Goal: Task Accomplishment & Management: Manage account settings

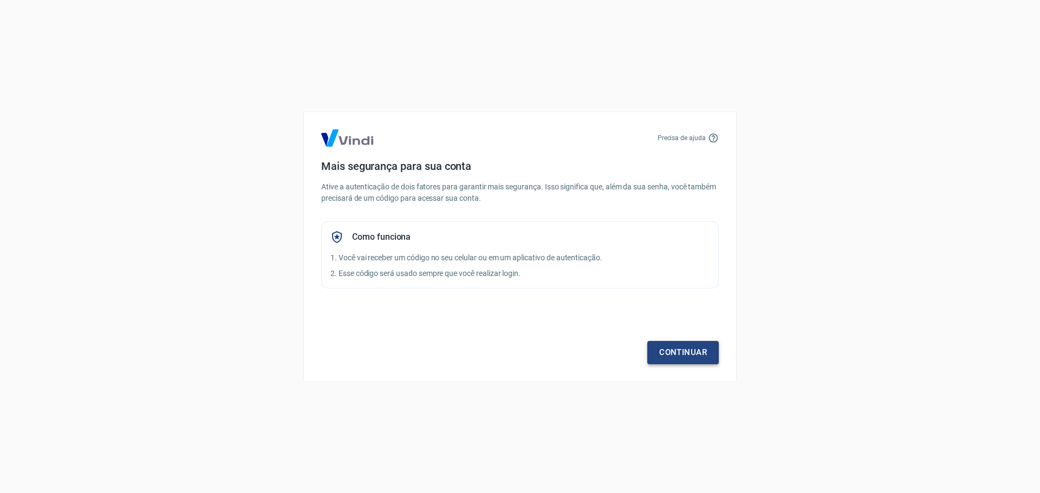
click at [682, 349] on link "Continuar" at bounding box center [682, 352] width 71 height 23
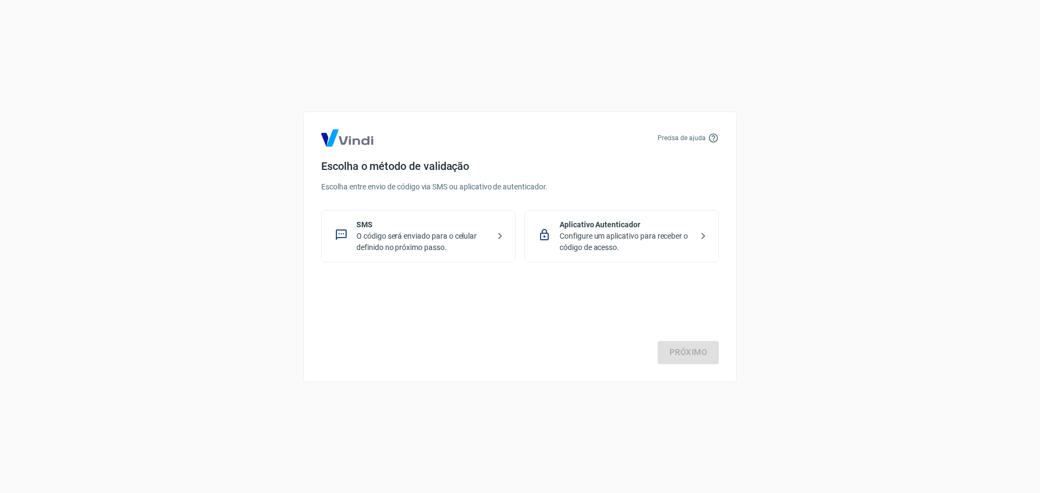
click at [442, 239] on p "O código será enviado para o celular definido no próximo passo." at bounding box center [422, 242] width 133 height 23
click at [692, 356] on link "Próximo" at bounding box center [687, 352] width 61 height 23
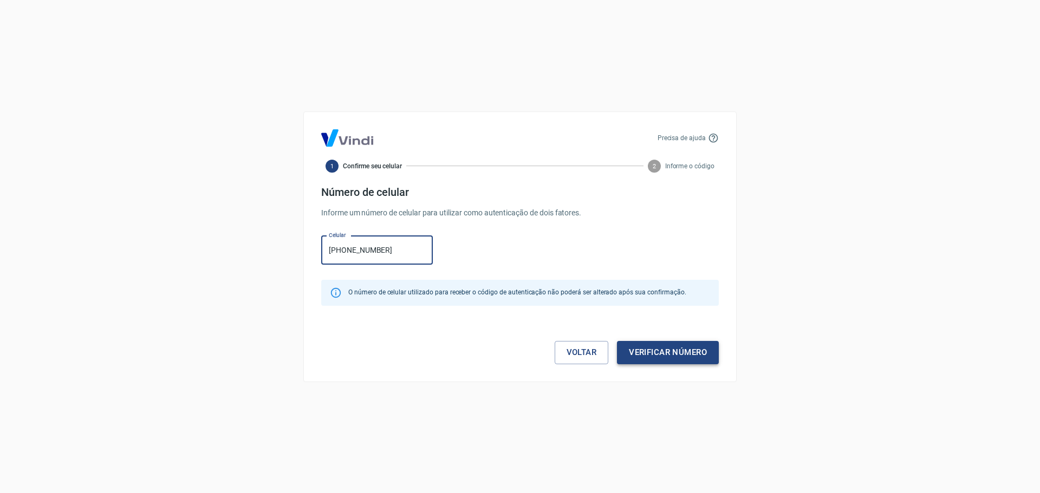
type input "[PHONE_NUMBER]"
click at [674, 356] on button "Verificar número" at bounding box center [668, 352] width 102 height 23
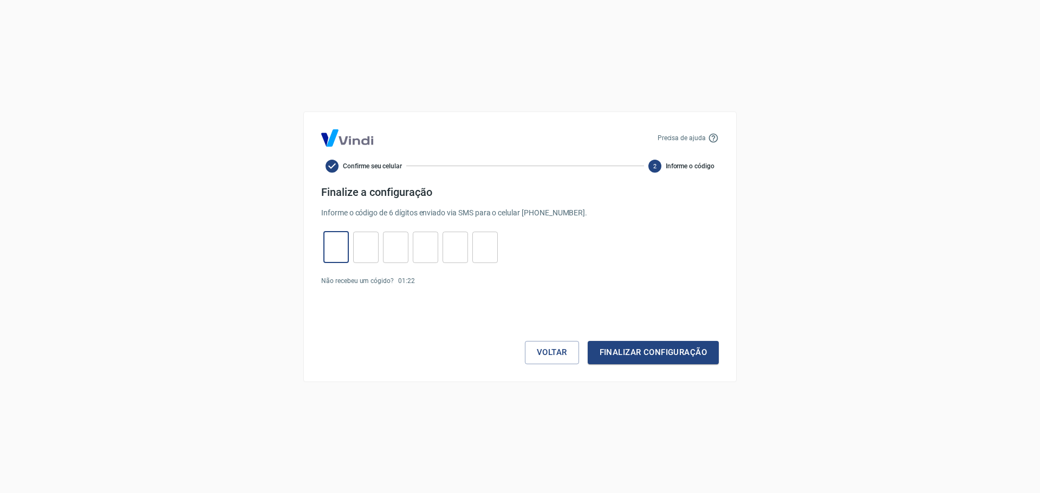
click at [336, 249] on input "tel" at bounding box center [335, 247] width 25 height 23
type input "7"
type input "2"
type input "7"
type input "2"
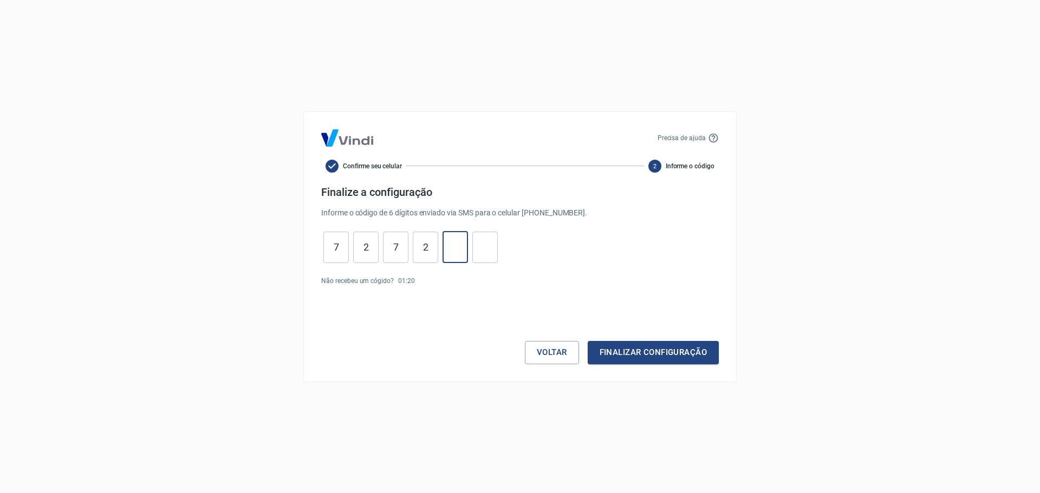
type input "6"
type input "2"
click at [611, 351] on button "Finalizar configuração" at bounding box center [653, 352] width 131 height 23
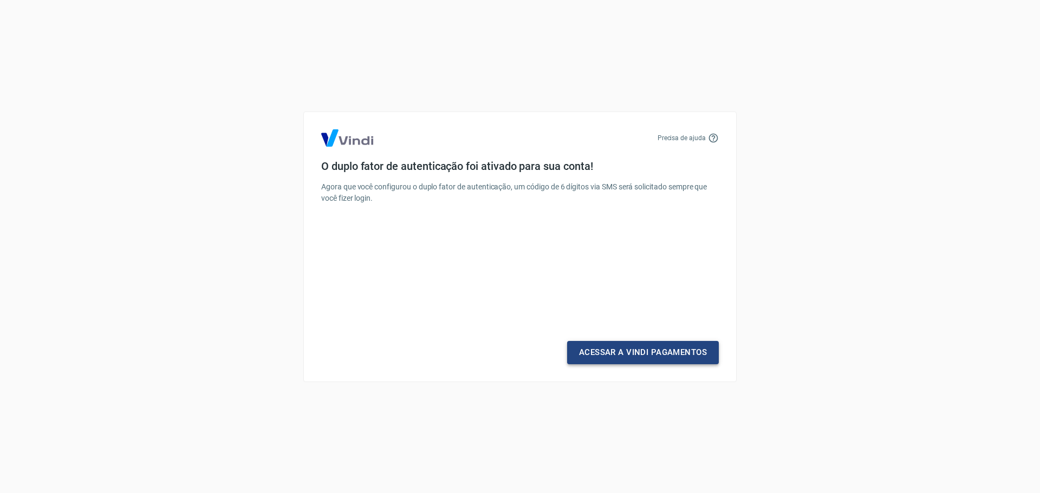
click at [621, 351] on link "Acessar a Vindi Pagamentos" at bounding box center [643, 352] width 152 height 23
